Goal: Check status: Check status

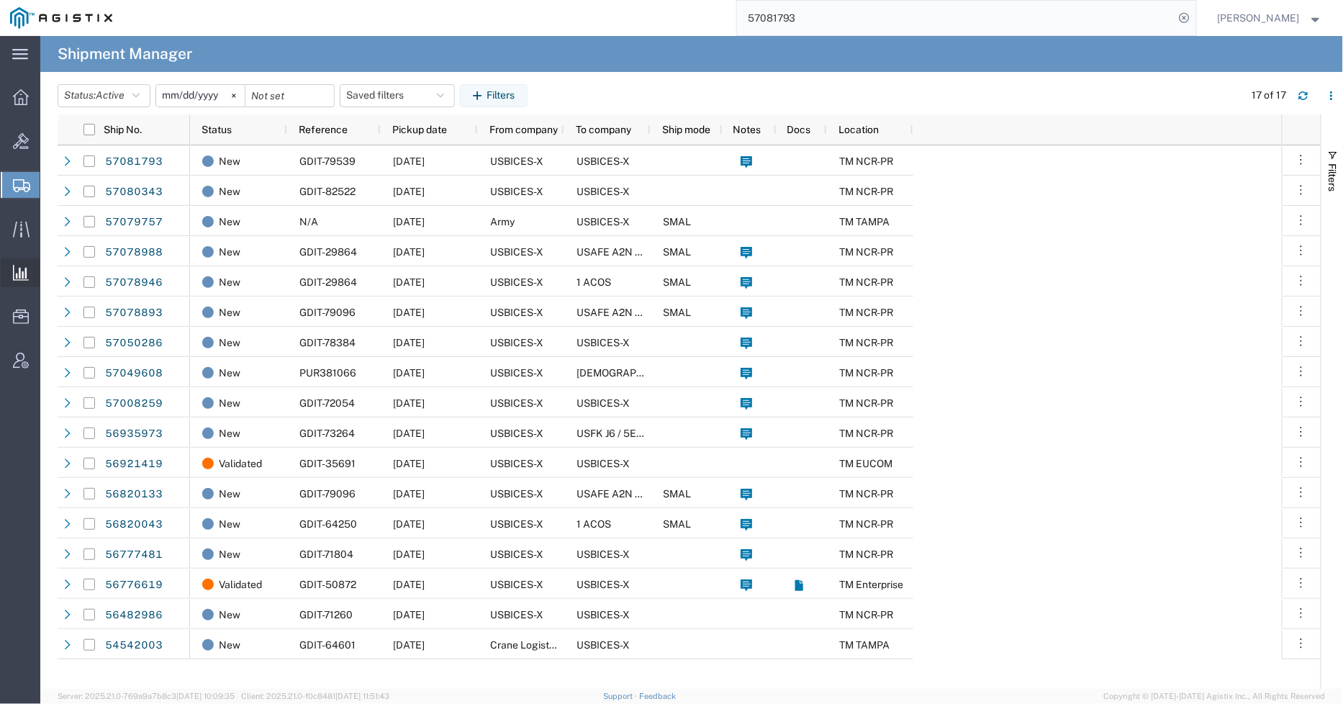
click at [0, 0] on span "Ad Hoc Reports" at bounding box center [0, 0] width 0 height 0
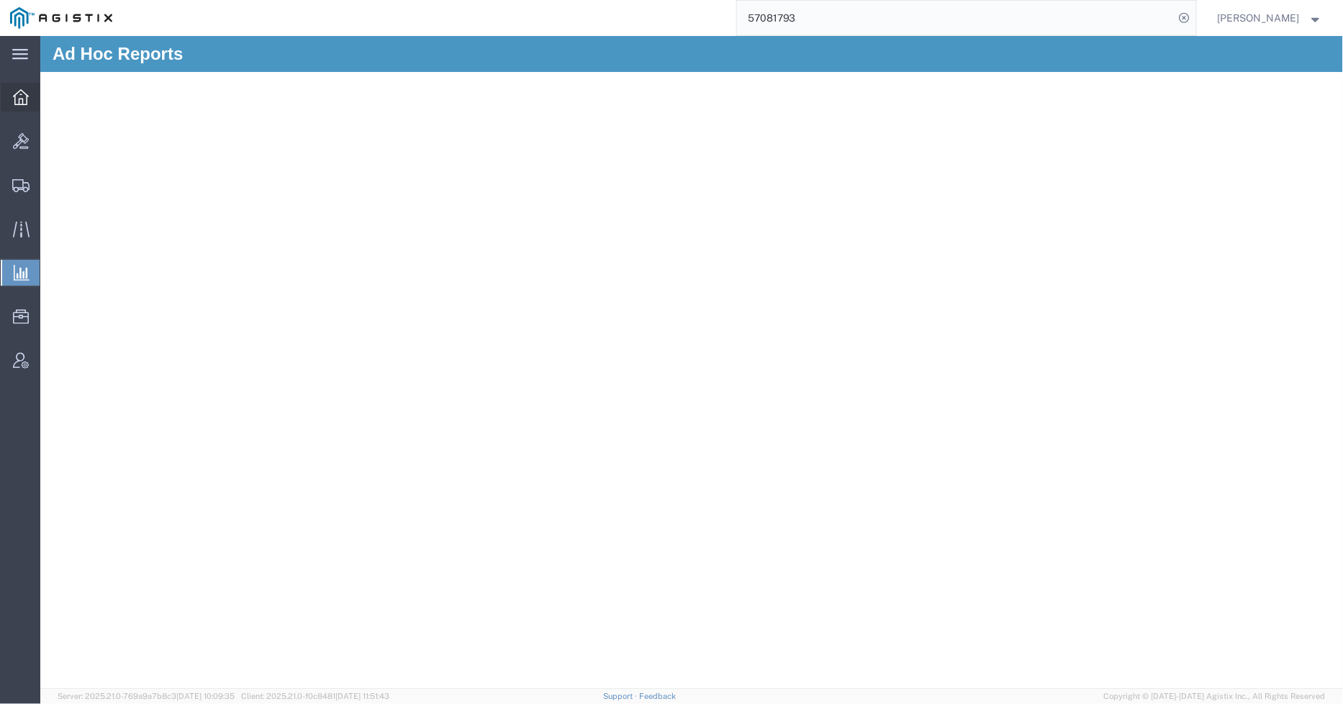
click at [15, 99] on icon at bounding box center [21, 97] width 16 height 16
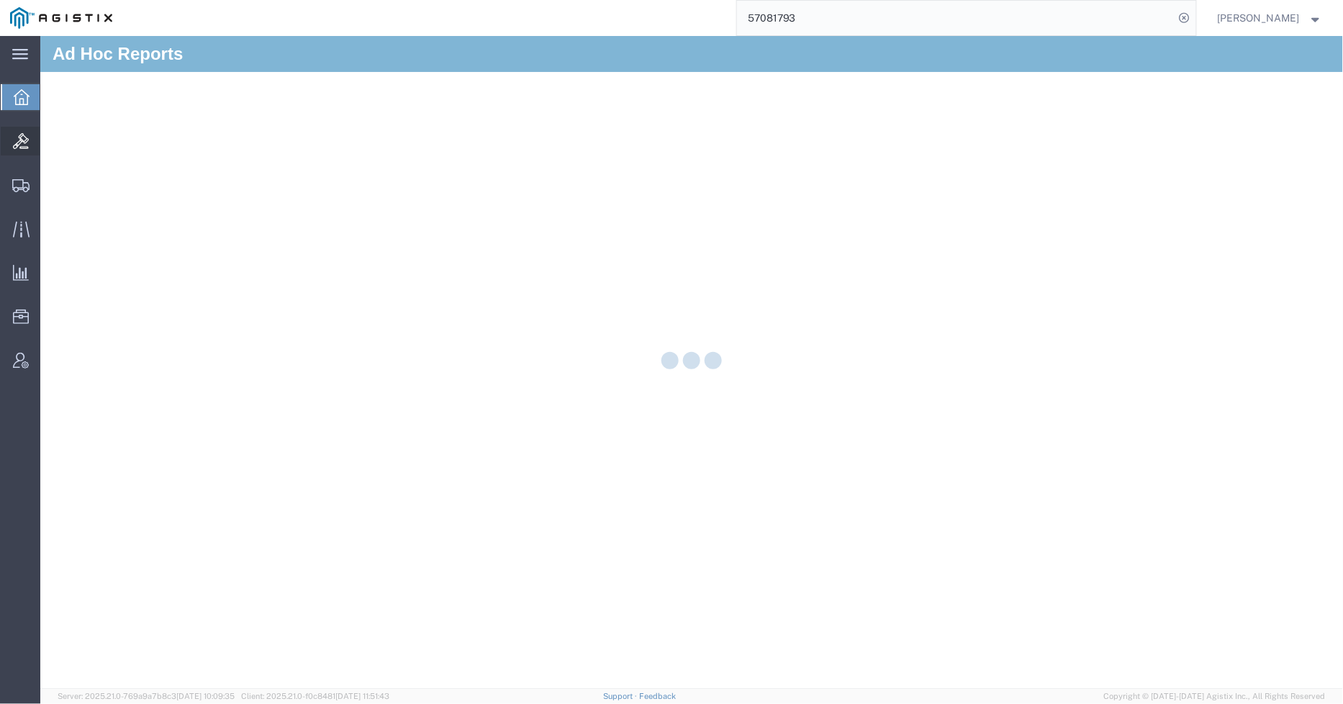
click at [18, 133] on icon at bounding box center [21, 141] width 16 height 16
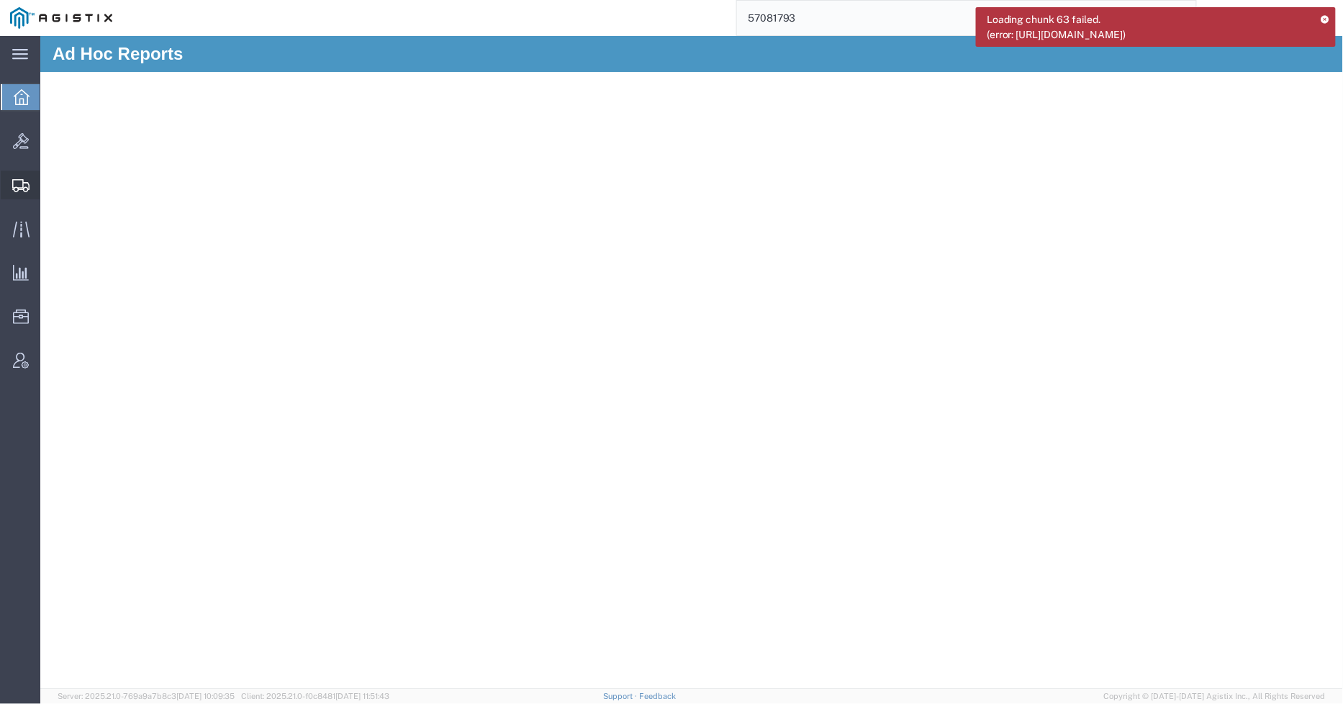
click at [15, 178] on svg-icon at bounding box center [20, 185] width 17 height 14
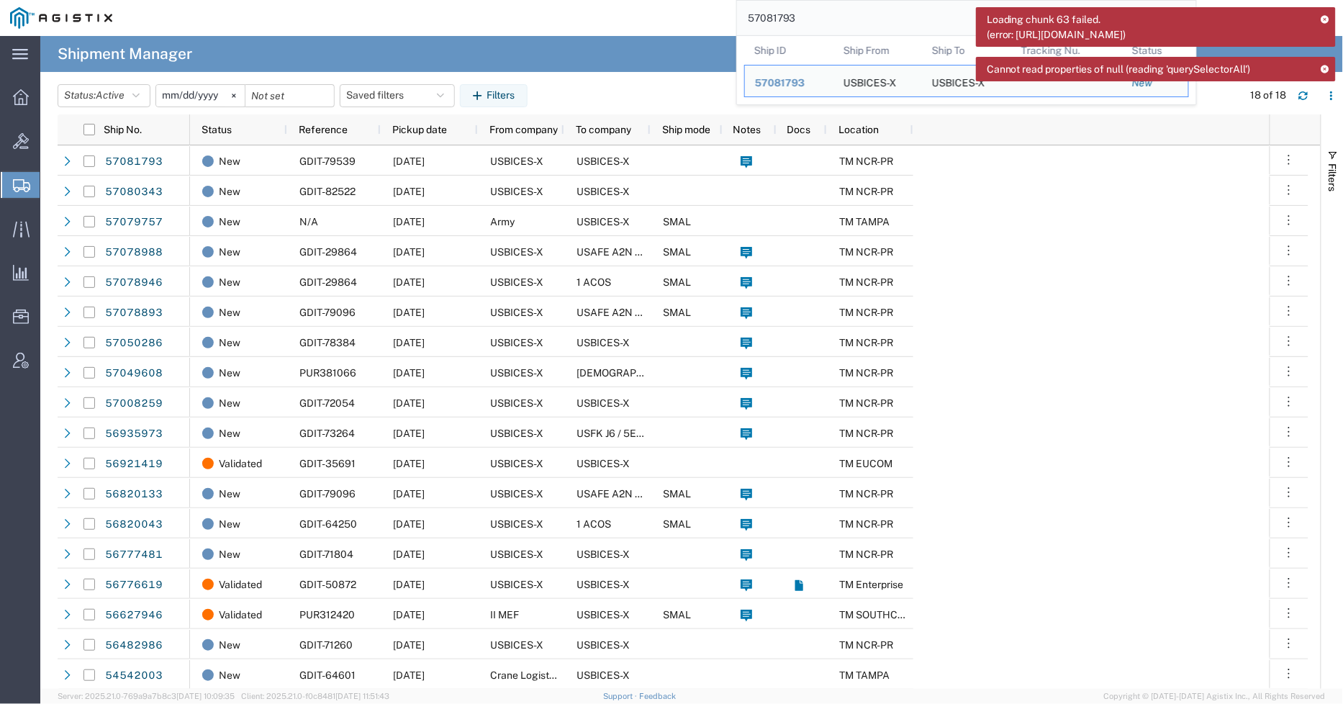
drag, startPoint x: 926, startPoint y: 11, endPoint x: 635, endPoint y: 12, distance: 290.7
click at [635, 12] on div "57081793 Ship ID Ship From Ship To Tracking Nu. Status Ship ID 57081793 Ship Fr…" at bounding box center [659, 18] width 1074 height 36
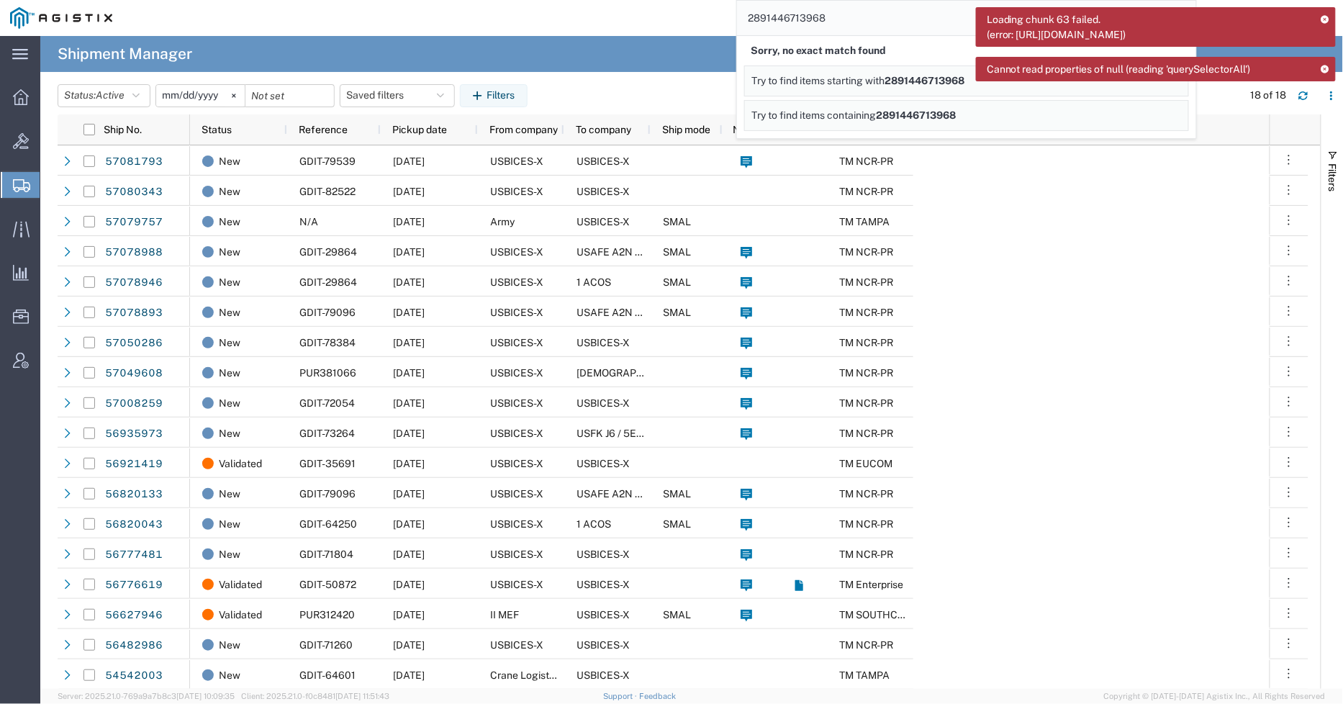
drag, startPoint x: 871, startPoint y: 17, endPoint x: 746, endPoint y: 12, distance: 124.6
click at [746, 12] on input "2891446713968" at bounding box center [956, 18] width 438 height 35
click at [907, 12] on input "2891446713968" at bounding box center [956, 18] width 438 height 35
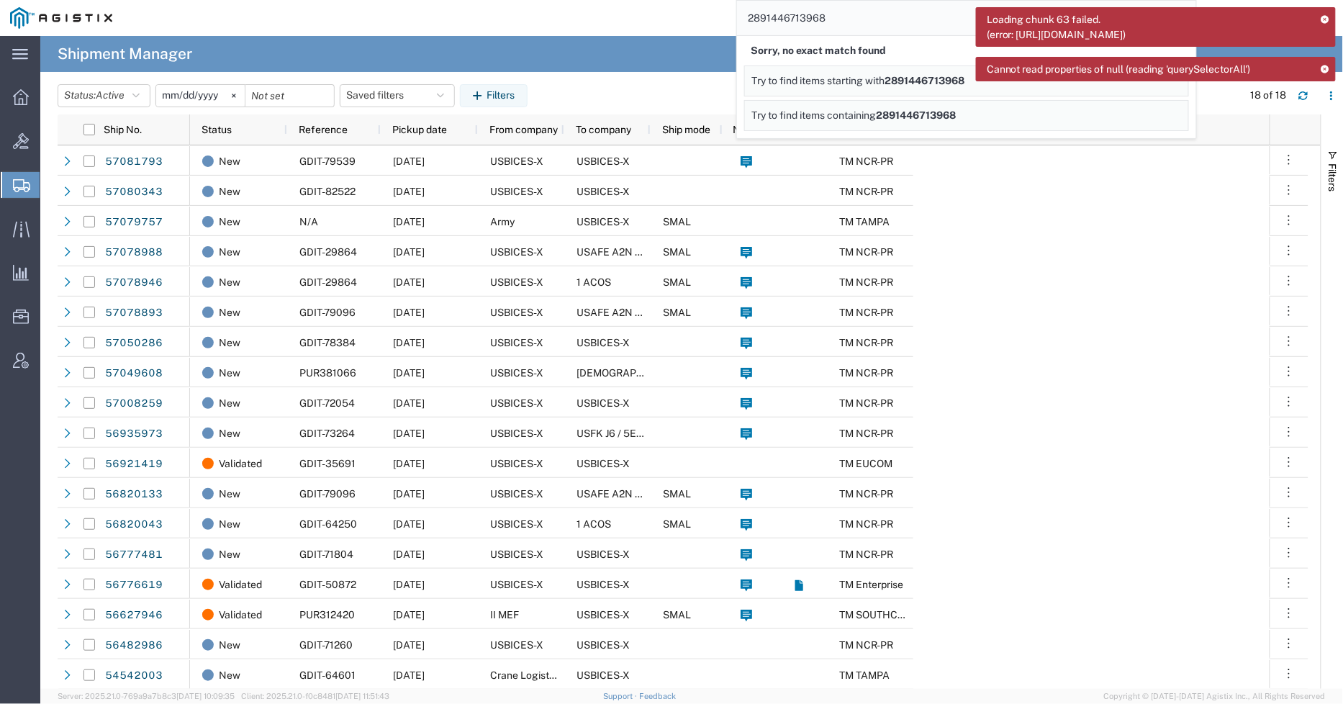
paste input "search"
type input "289144671398"
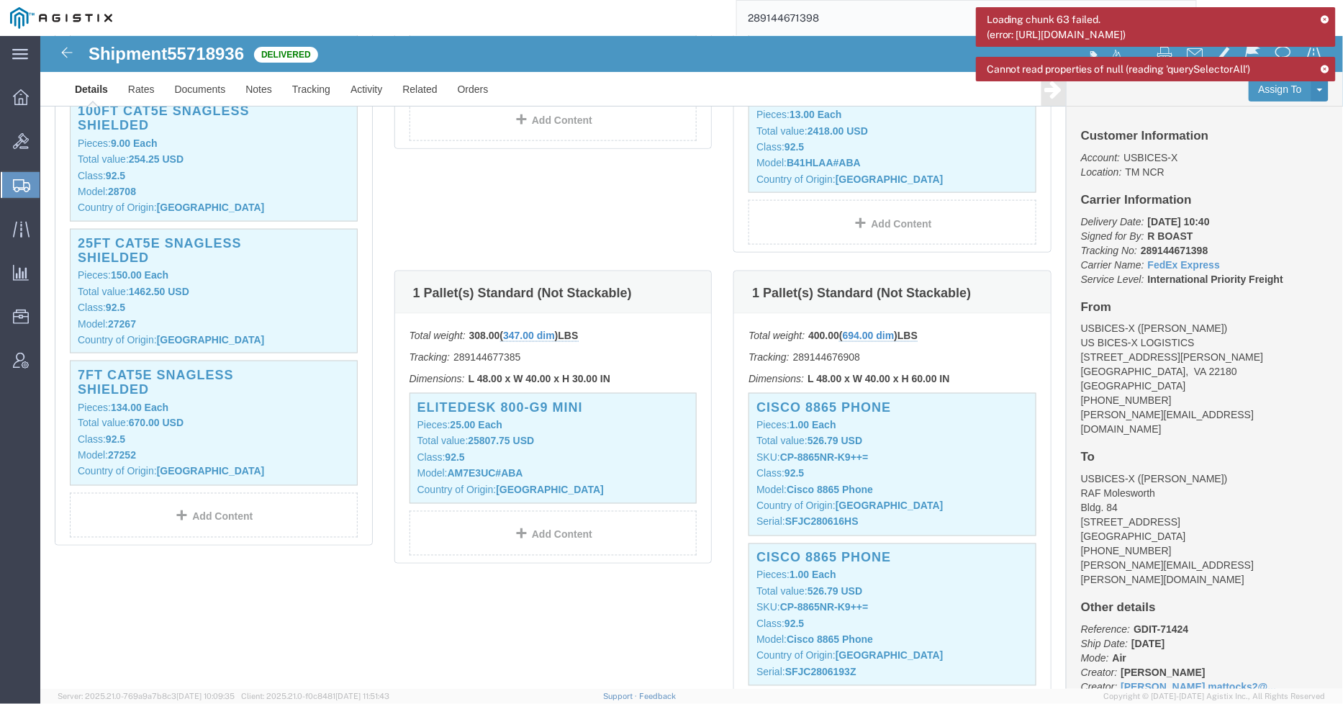
scroll to position [799, 0]
